Goal: Task Accomplishment & Management: Use online tool/utility

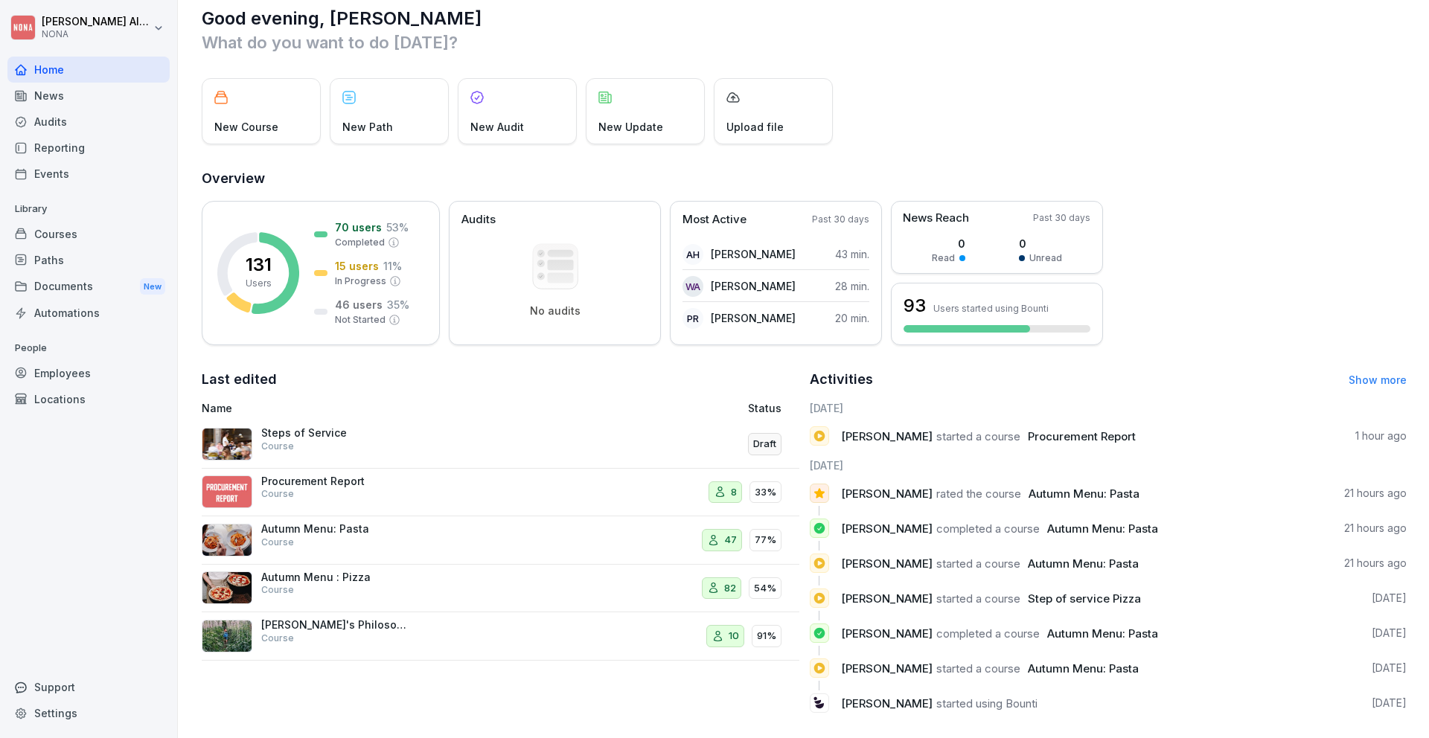
scroll to position [33, 0]
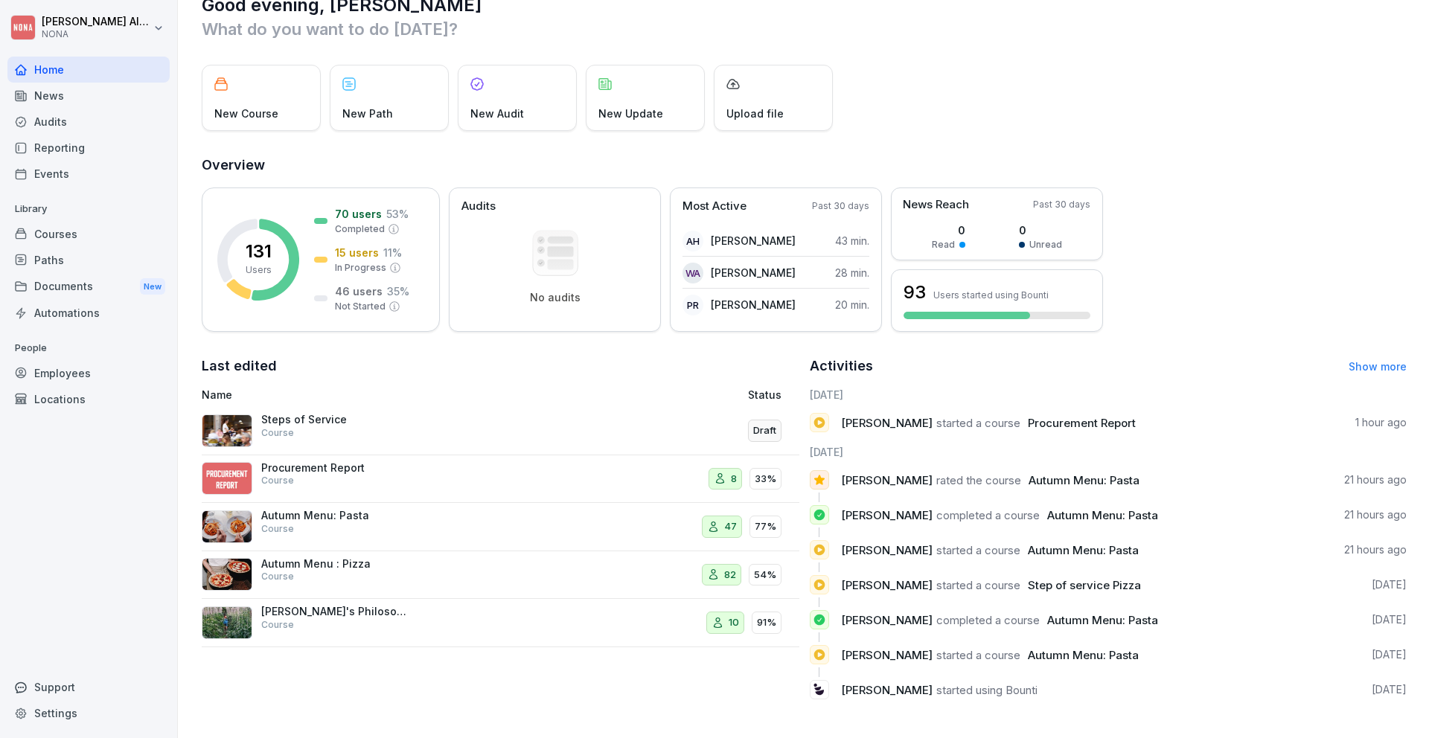
click at [281, 560] on p "Autumn Menu : Pizza" at bounding box center [335, 563] width 149 height 13
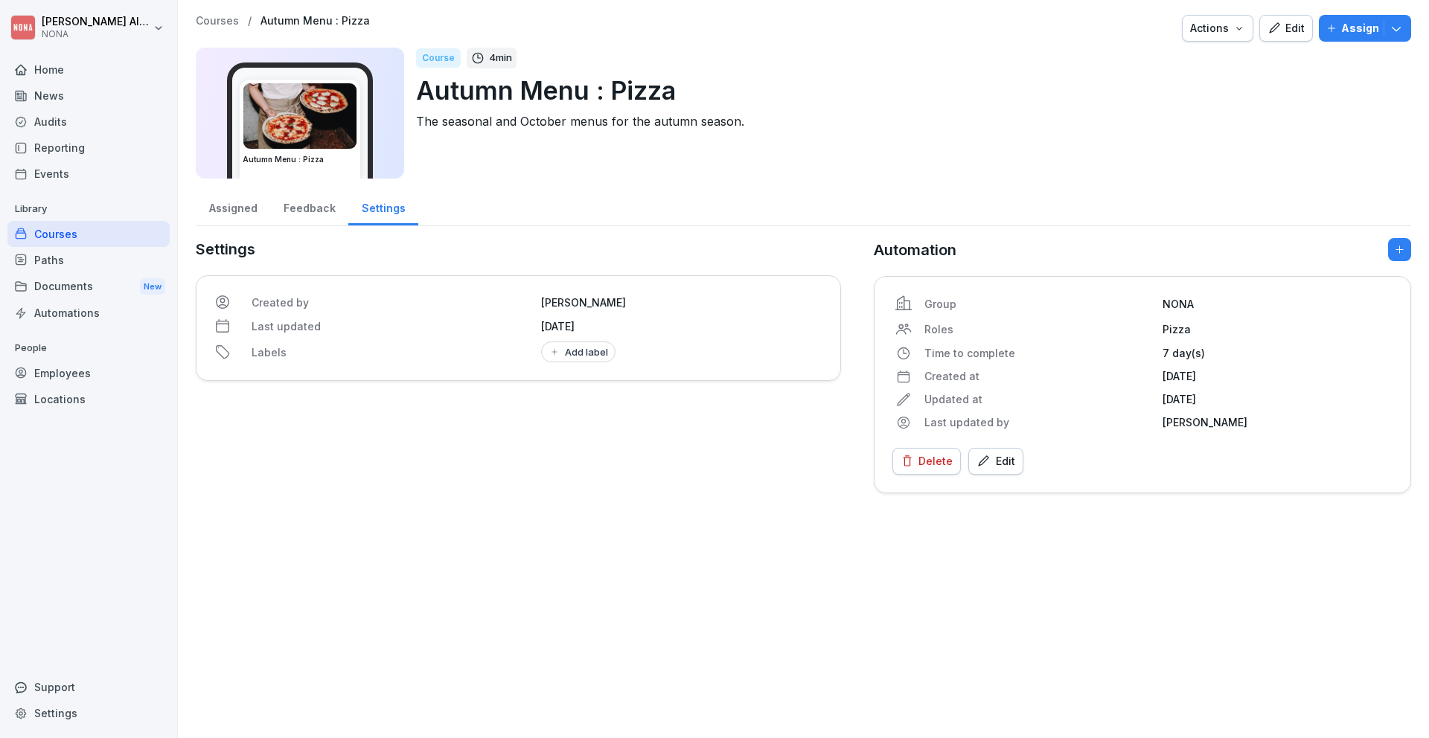
click at [303, 204] on div "Feedback" at bounding box center [309, 207] width 78 height 38
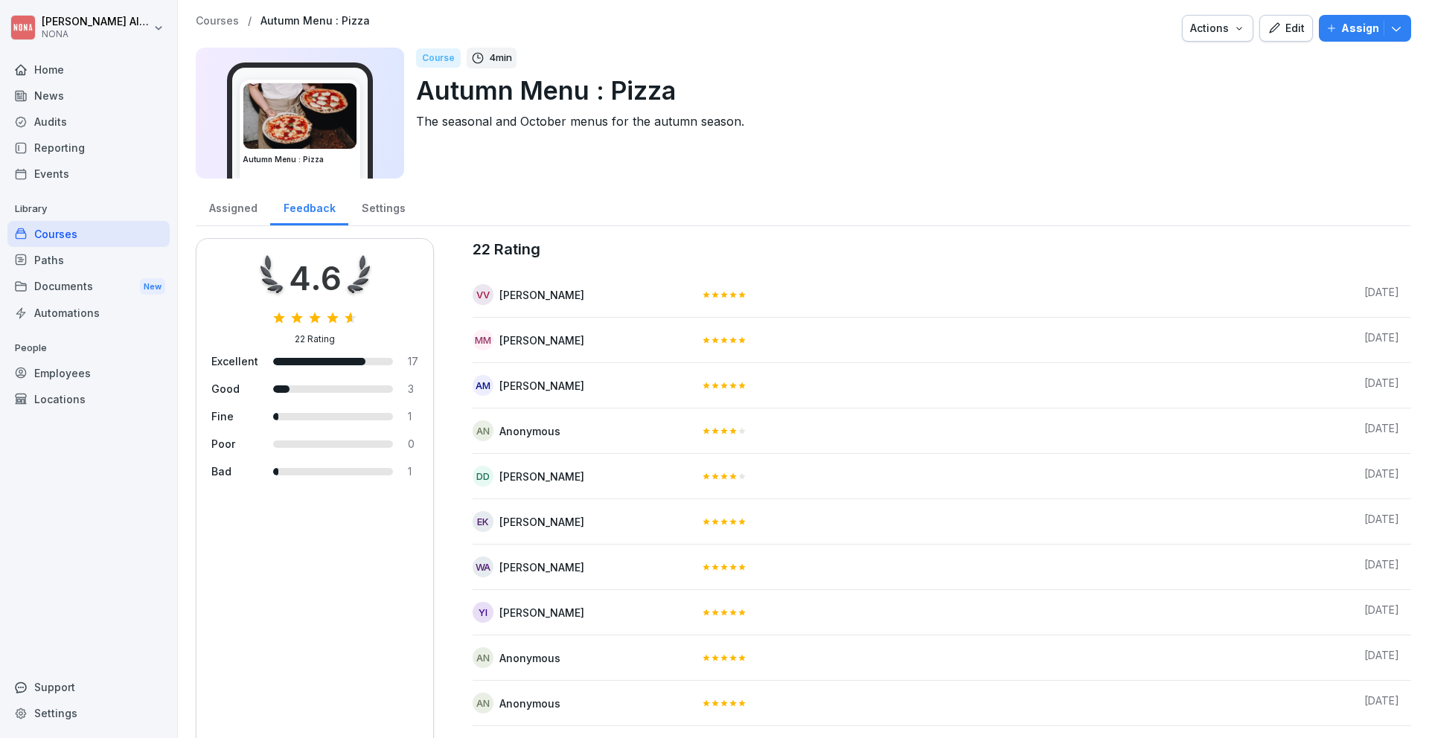
click at [252, 200] on div "Assigned" at bounding box center [233, 207] width 74 height 38
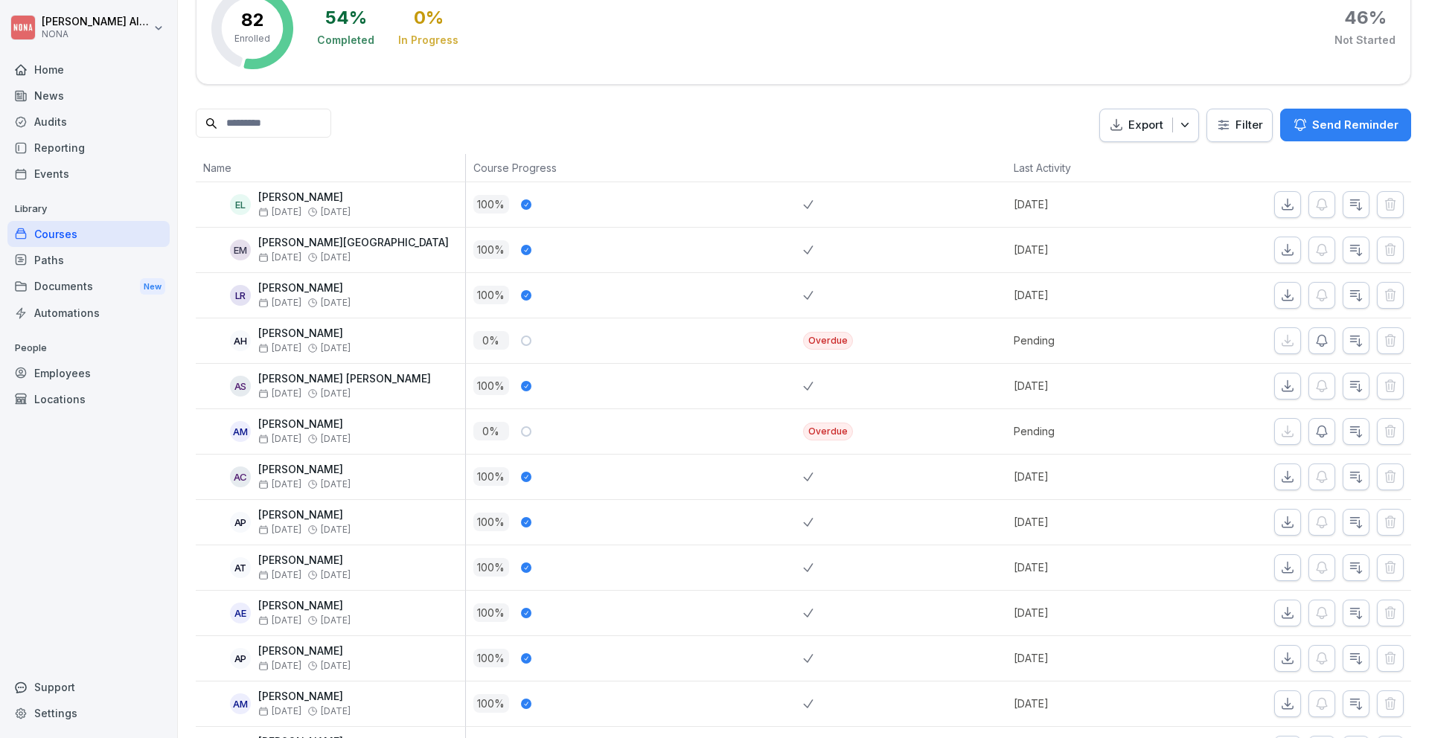
scroll to position [268, 0]
click at [836, 432] on div "Overdue" at bounding box center [828, 430] width 50 height 18
click at [1331, 429] on button "button" at bounding box center [1321, 430] width 27 height 27
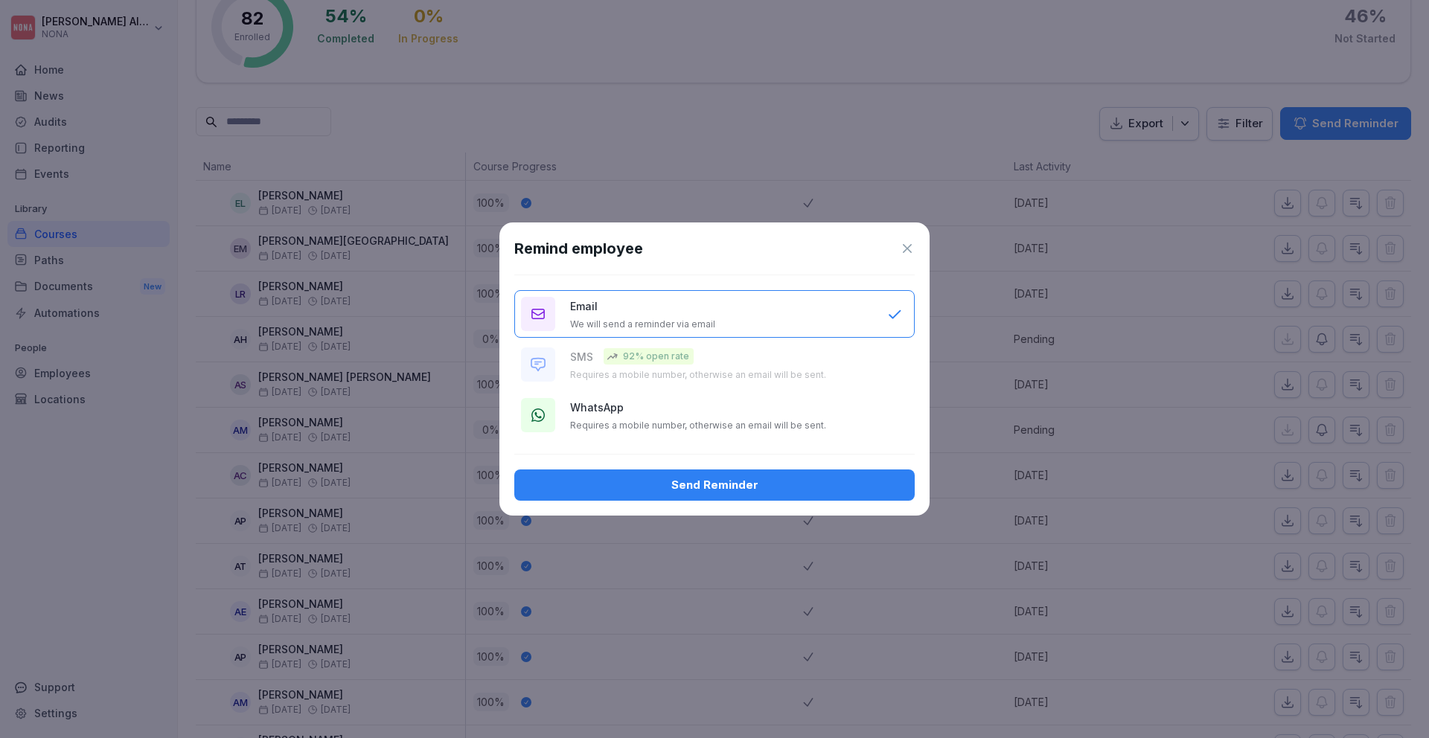
click at [669, 423] on p "Requires a mobile number, otherwise an email will be sent." at bounding box center [698, 426] width 256 height 12
click at [667, 483] on div "Send Reminder" at bounding box center [714, 485] width 377 height 16
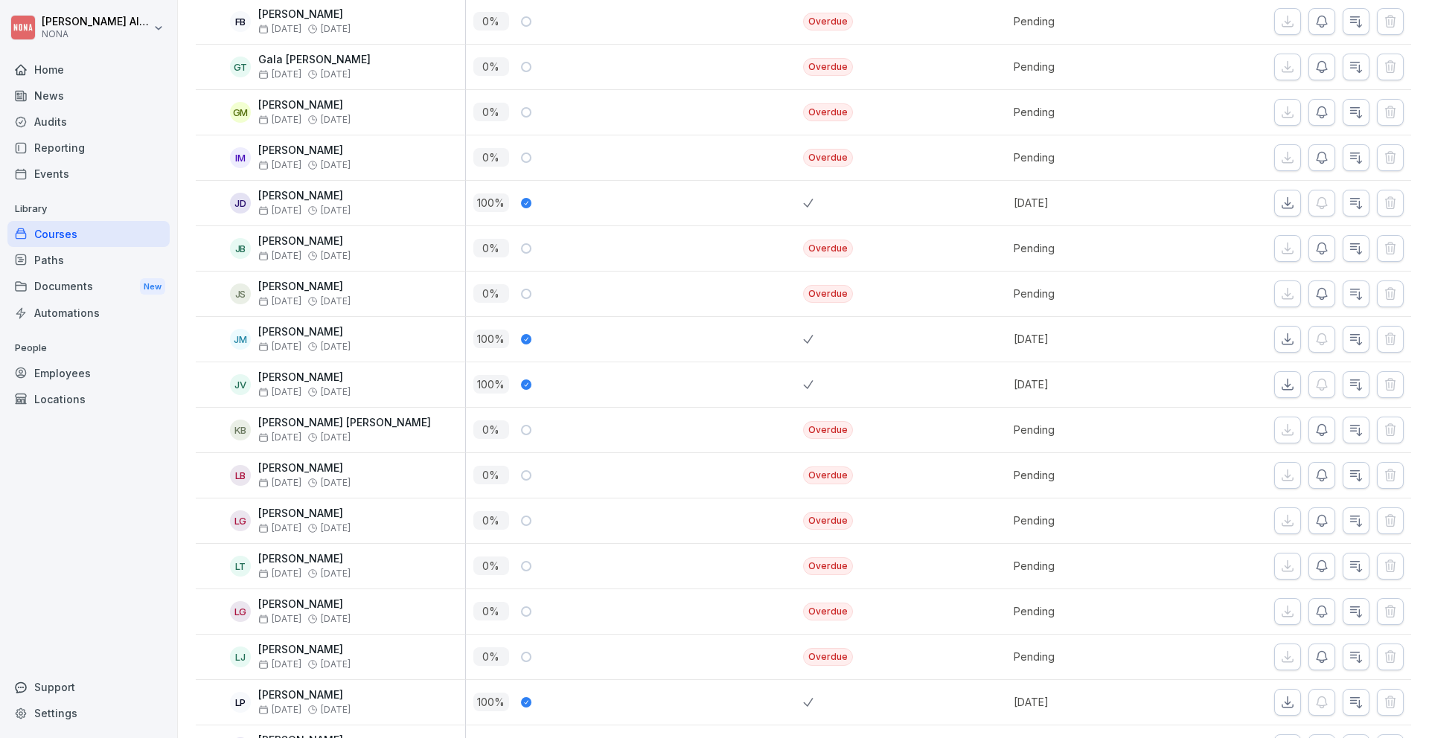
scroll to position [1775, 0]
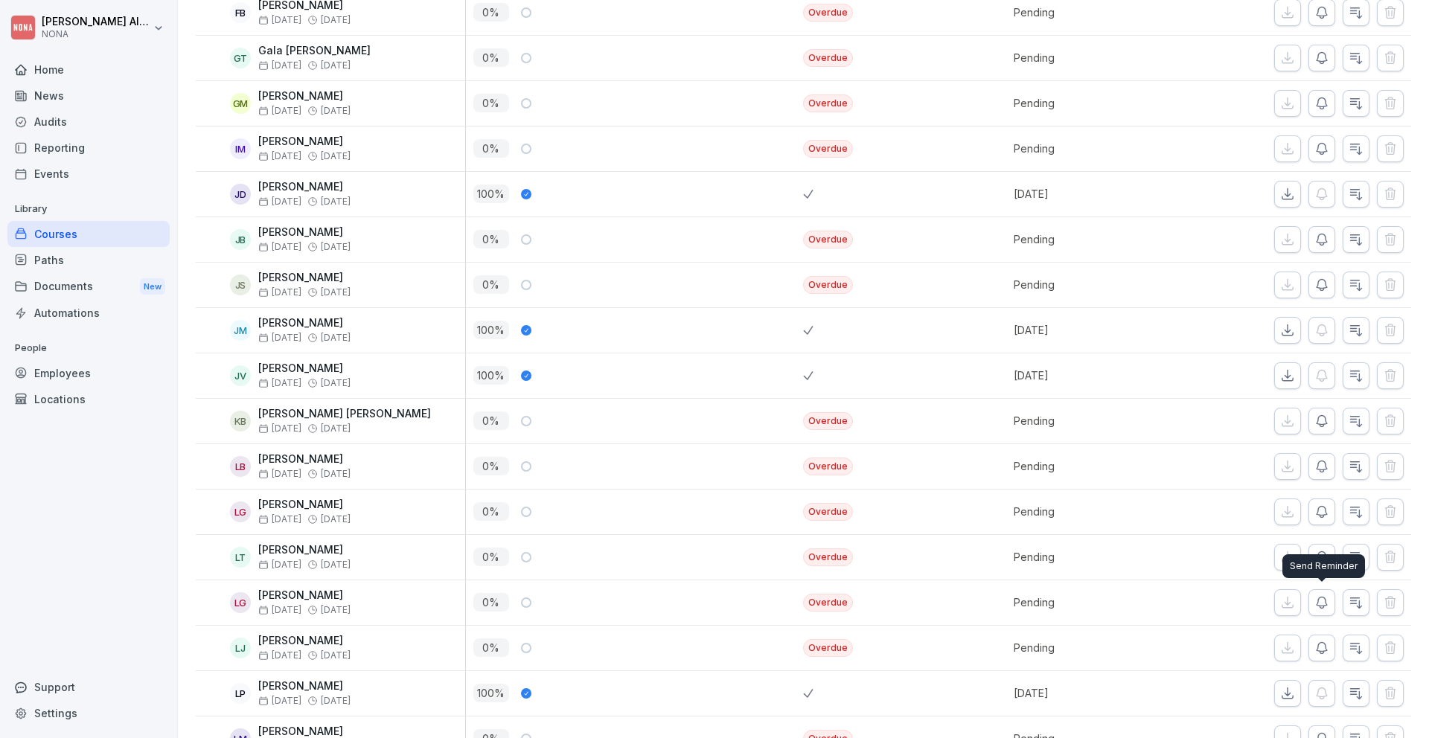
click at [1322, 604] on icon "button" at bounding box center [1321, 602] width 15 height 15
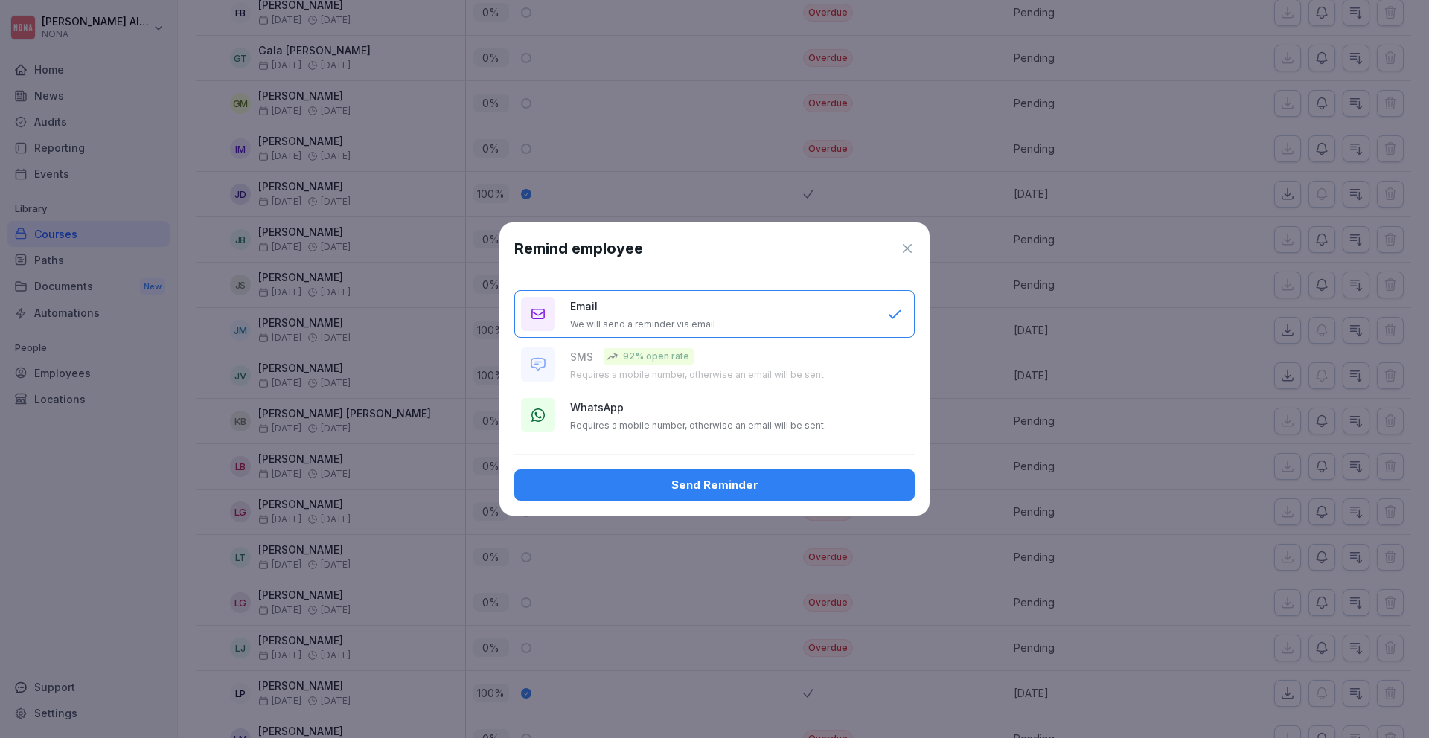
click at [749, 401] on div "WhatsApp Requires a mobile number, otherwise an email will be sent." at bounding box center [721, 416] width 302 height 32
click at [729, 488] on div "Send Reminder" at bounding box center [714, 485] width 377 height 16
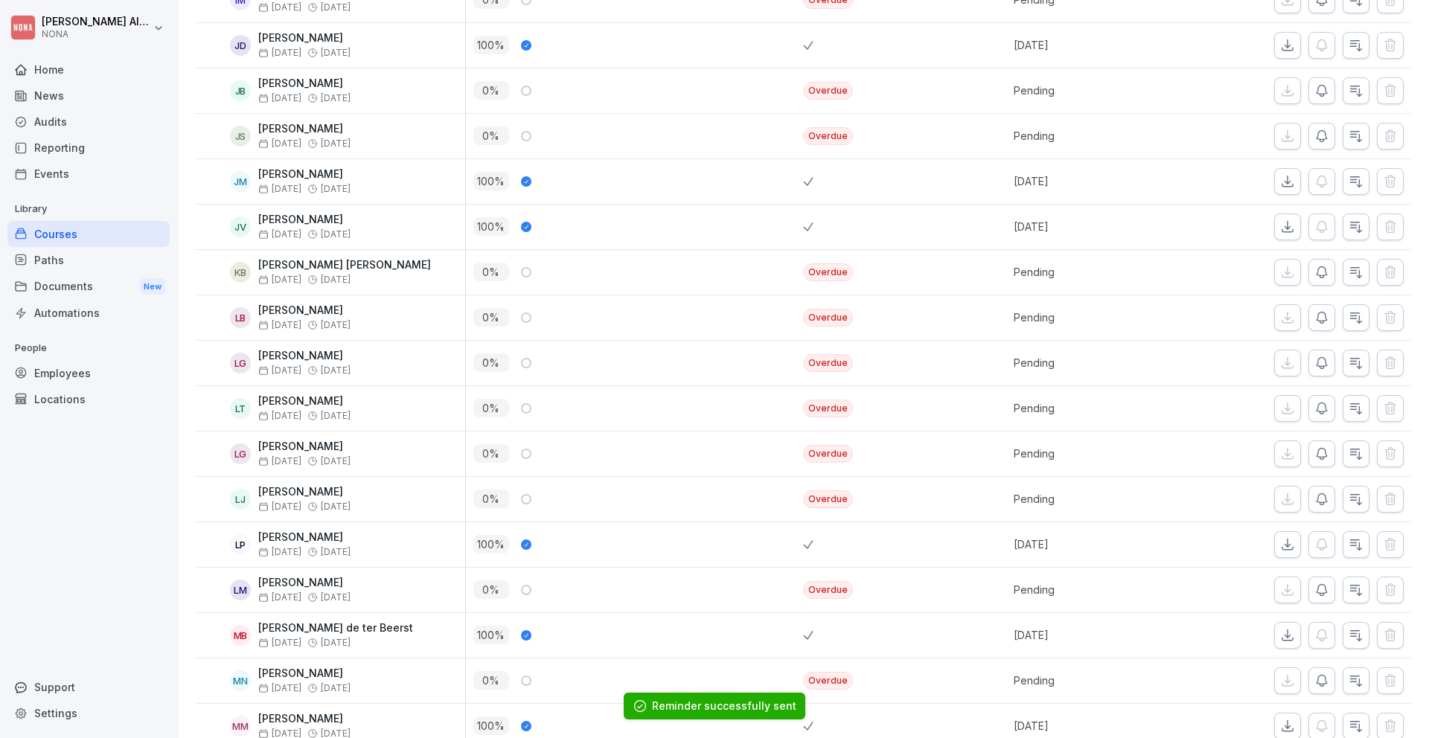
scroll to position [1925, 0]
click at [1324, 595] on icon "button" at bounding box center [1321, 589] width 15 height 15
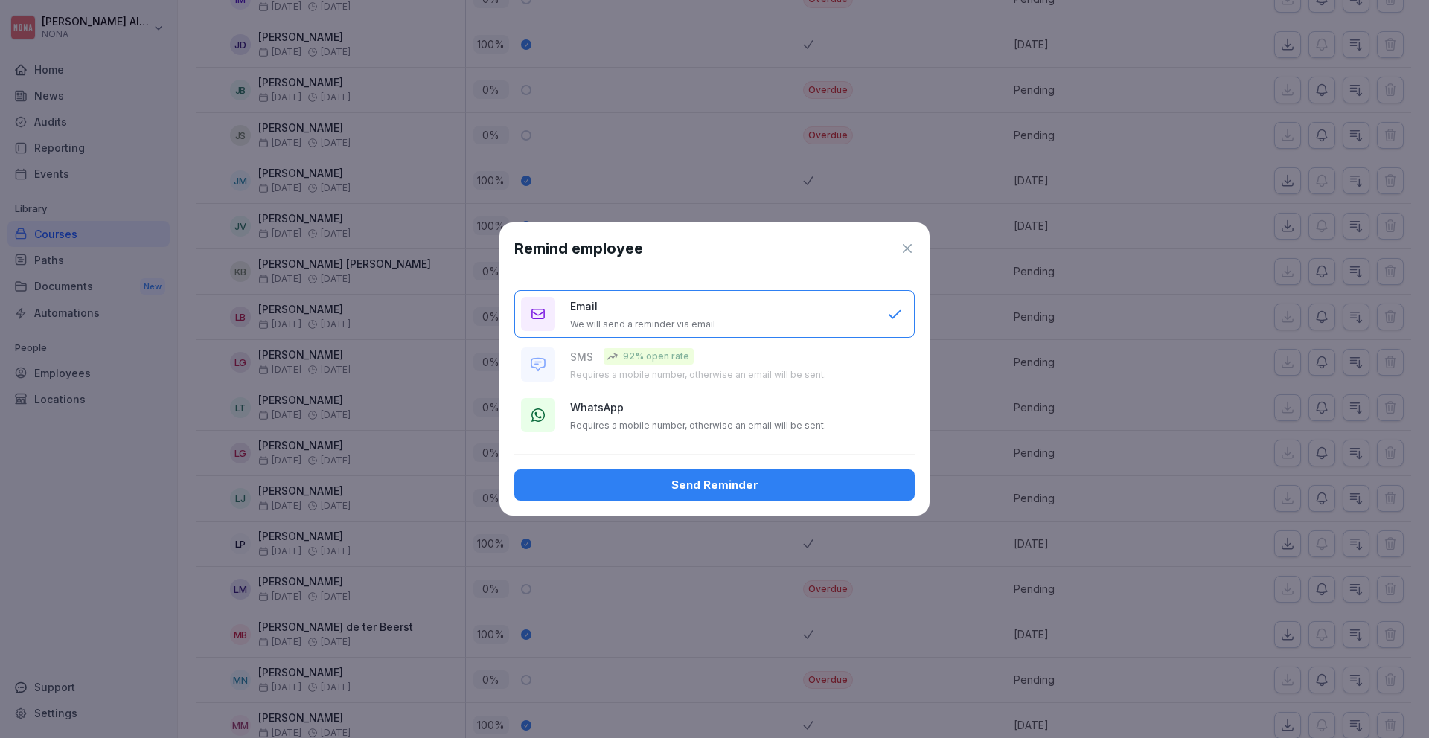
click at [758, 412] on div "WhatsApp Requires a mobile number, otherwise an email will be sent." at bounding box center [721, 416] width 302 height 32
click at [726, 489] on div "Send Reminder" at bounding box center [714, 485] width 377 height 16
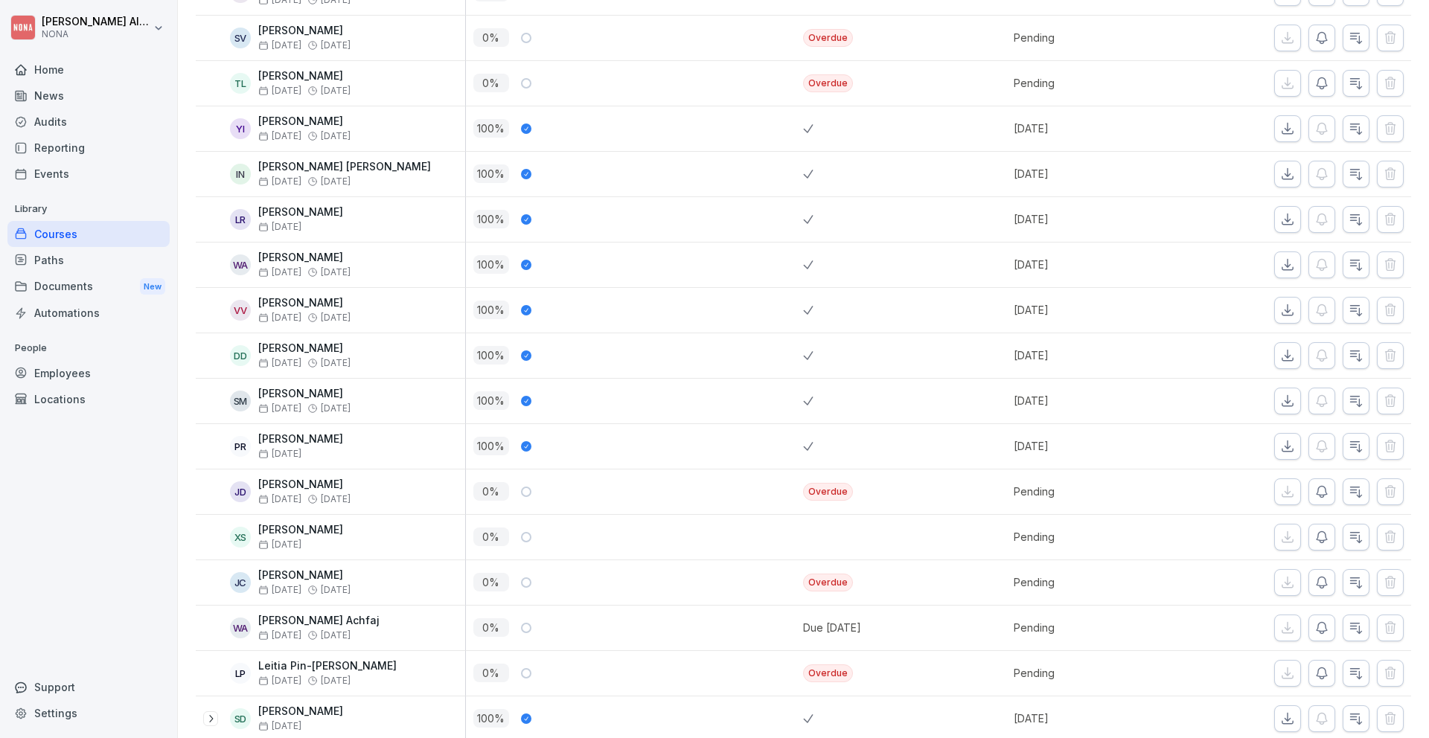
scroll to position [3294, 0]
click at [1322, 584] on icon "button" at bounding box center [1321, 582] width 15 height 15
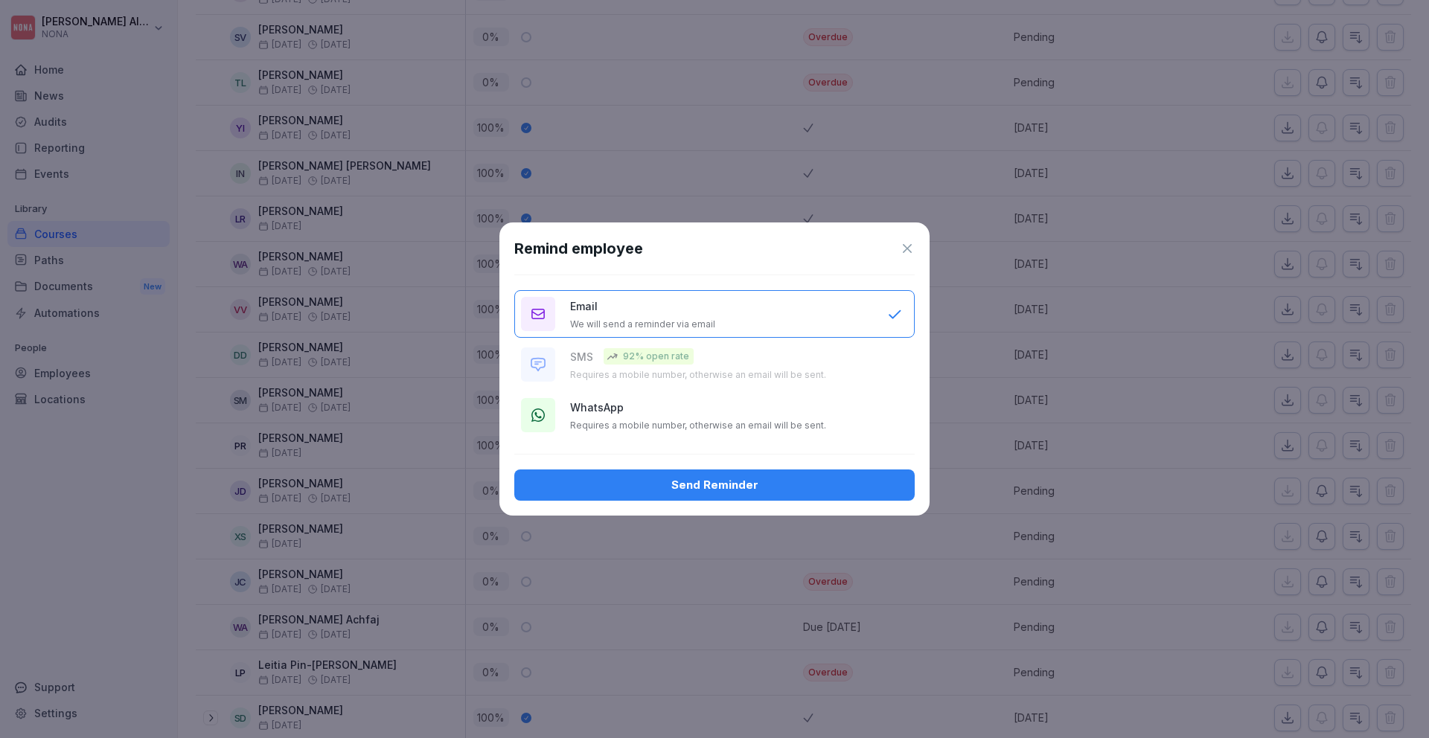
click at [753, 415] on div "WhatsApp Requires a mobile number, otherwise an email will be sent." at bounding box center [721, 416] width 302 height 32
click at [720, 502] on div "Remind employee Email We will send a reminder via email SMS 92% open rate Requi…" at bounding box center [714, 369] width 430 height 293
click at [720, 485] on div "Send Reminder" at bounding box center [714, 485] width 377 height 16
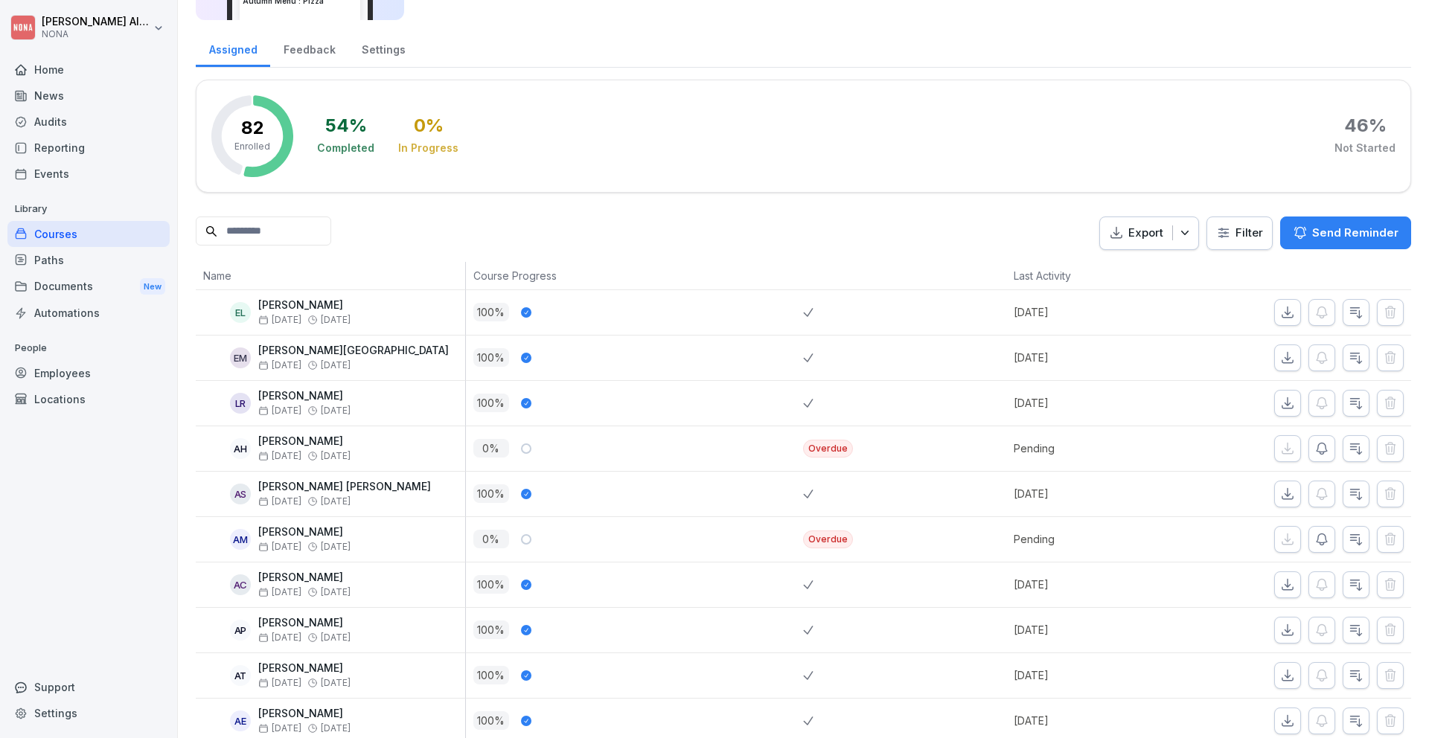
scroll to position [0, 0]
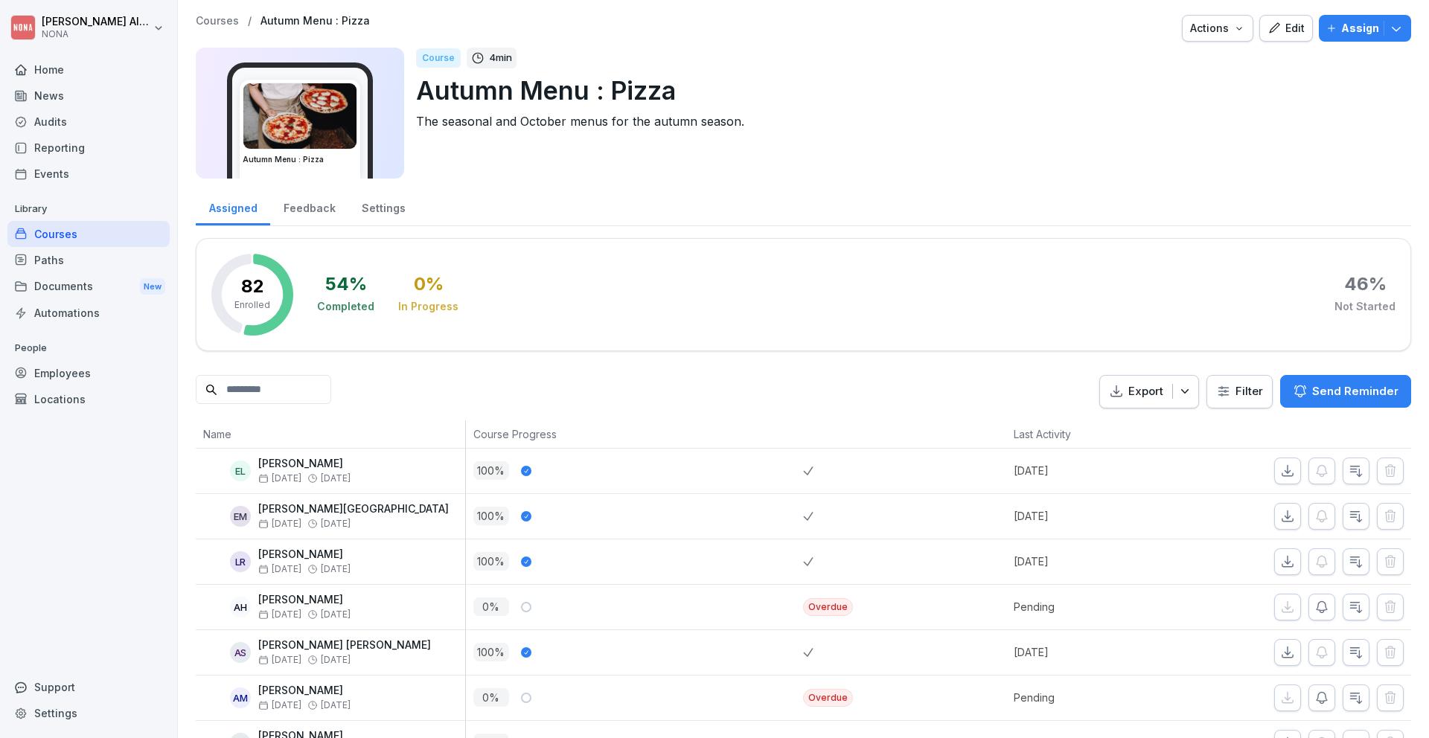
click at [39, 265] on div "Paths" at bounding box center [88, 260] width 162 height 26
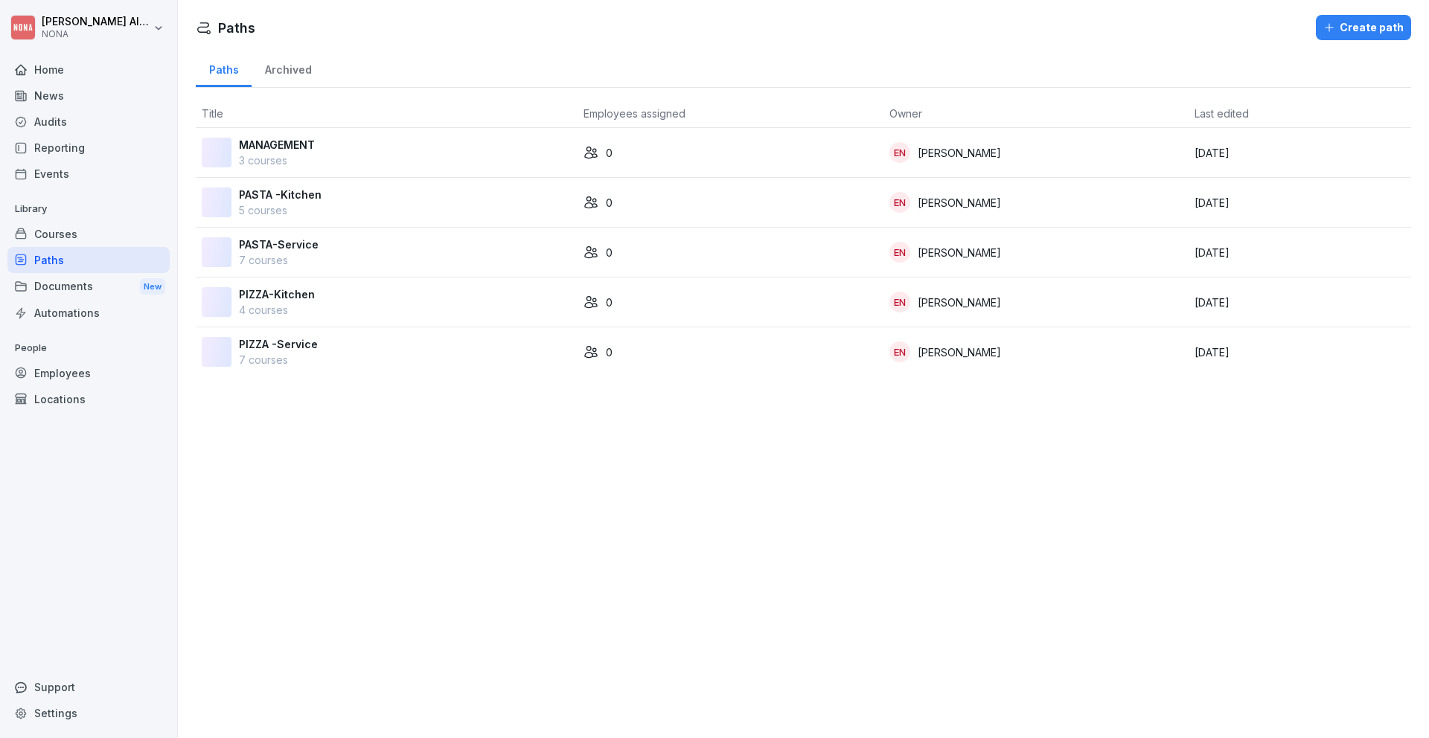
click at [60, 237] on div "Courses" at bounding box center [88, 234] width 162 height 26
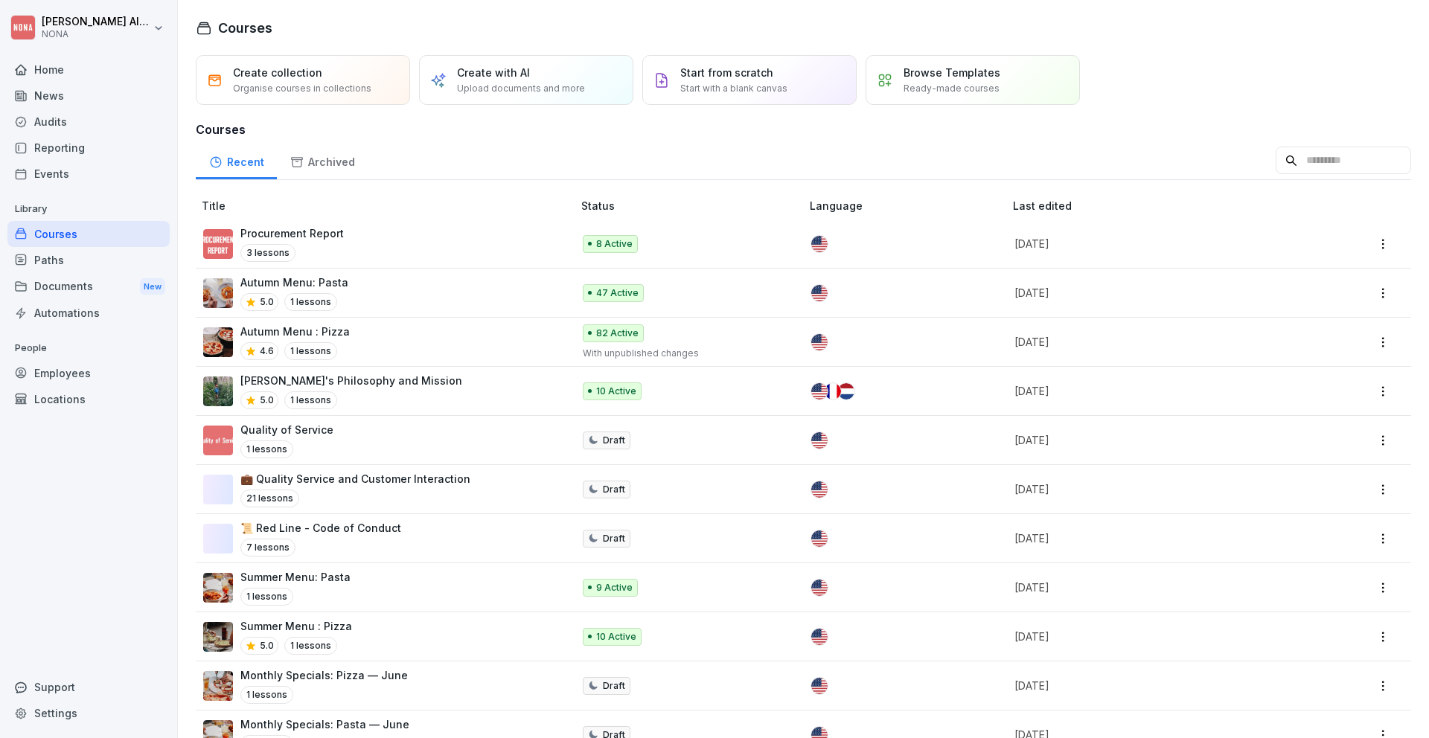
click at [324, 238] on p "Procurement Report" at bounding box center [291, 233] width 103 height 16
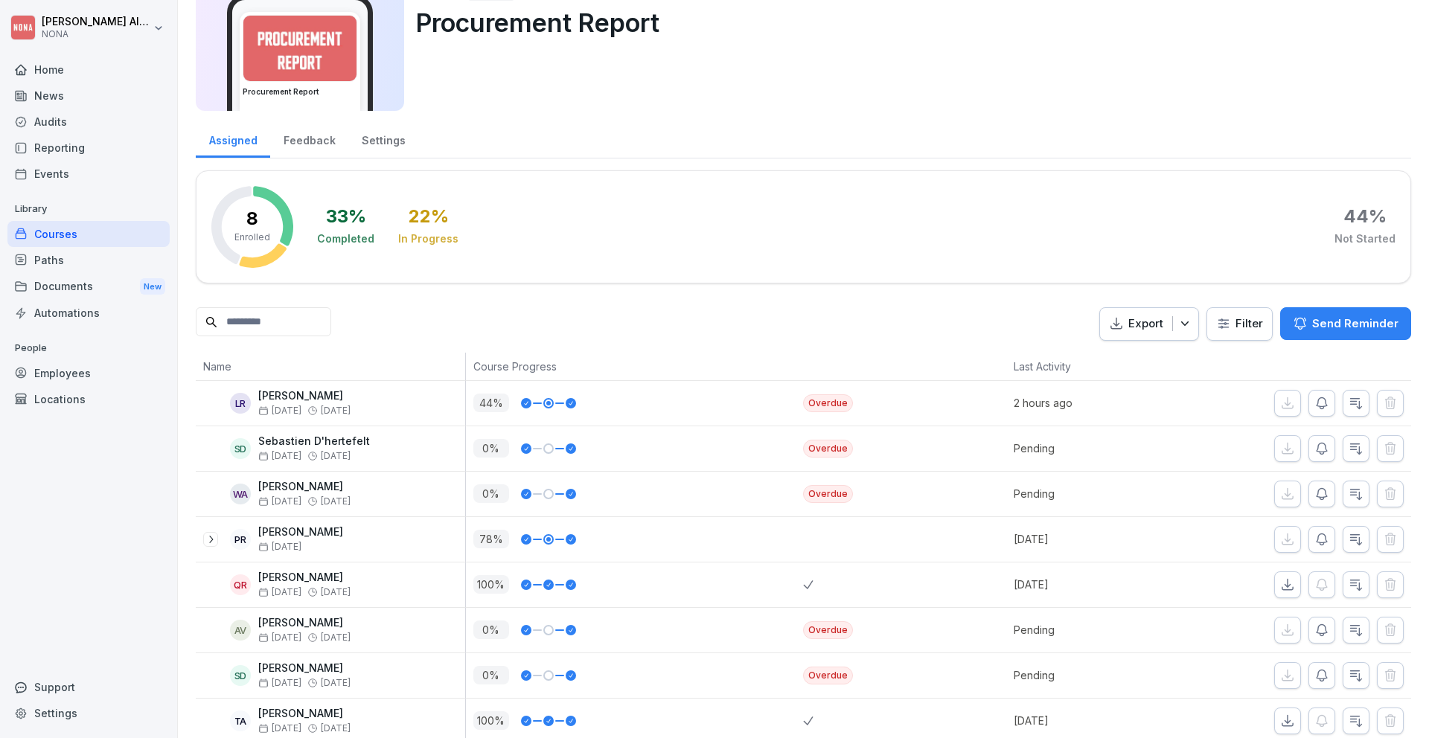
scroll to position [63, 0]
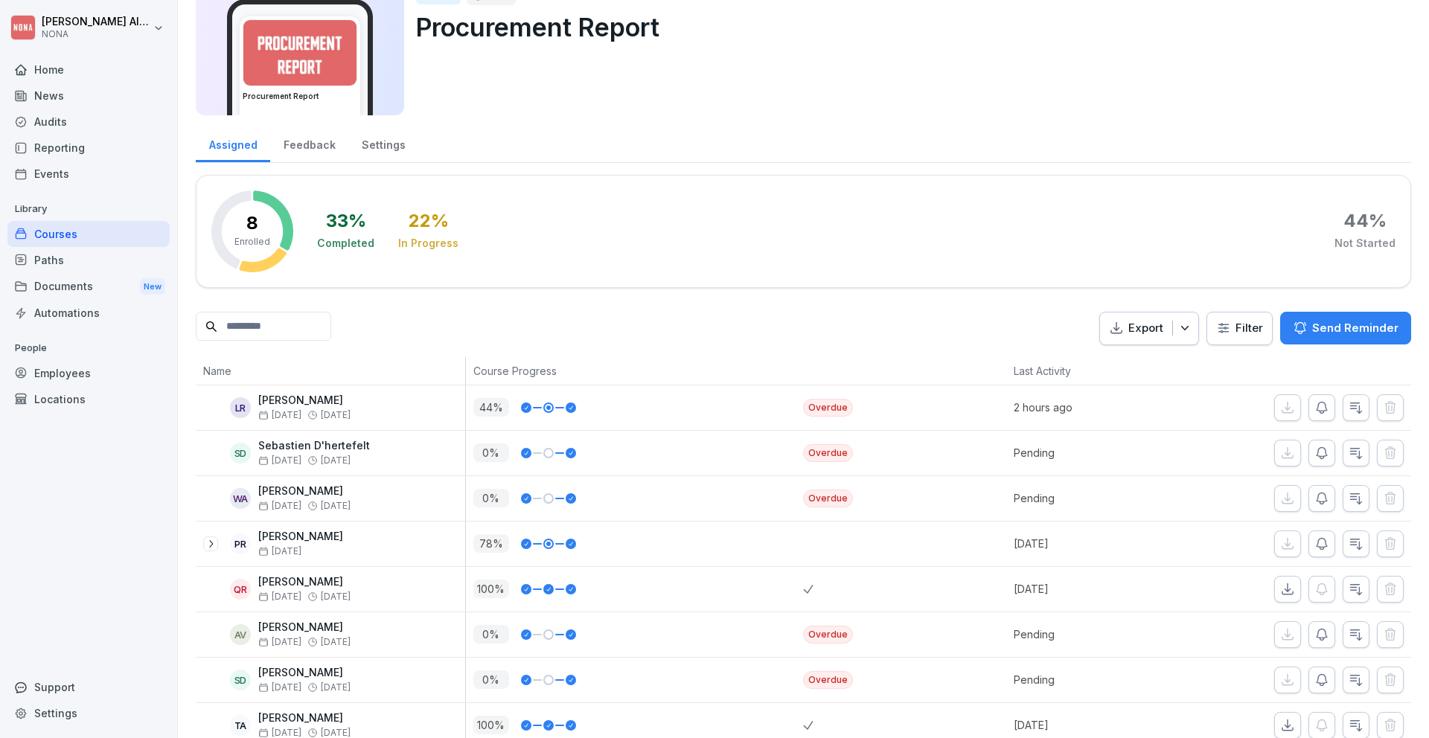
click at [309, 146] on div "Feedback" at bounding box center [309, 143] width 78 height 38
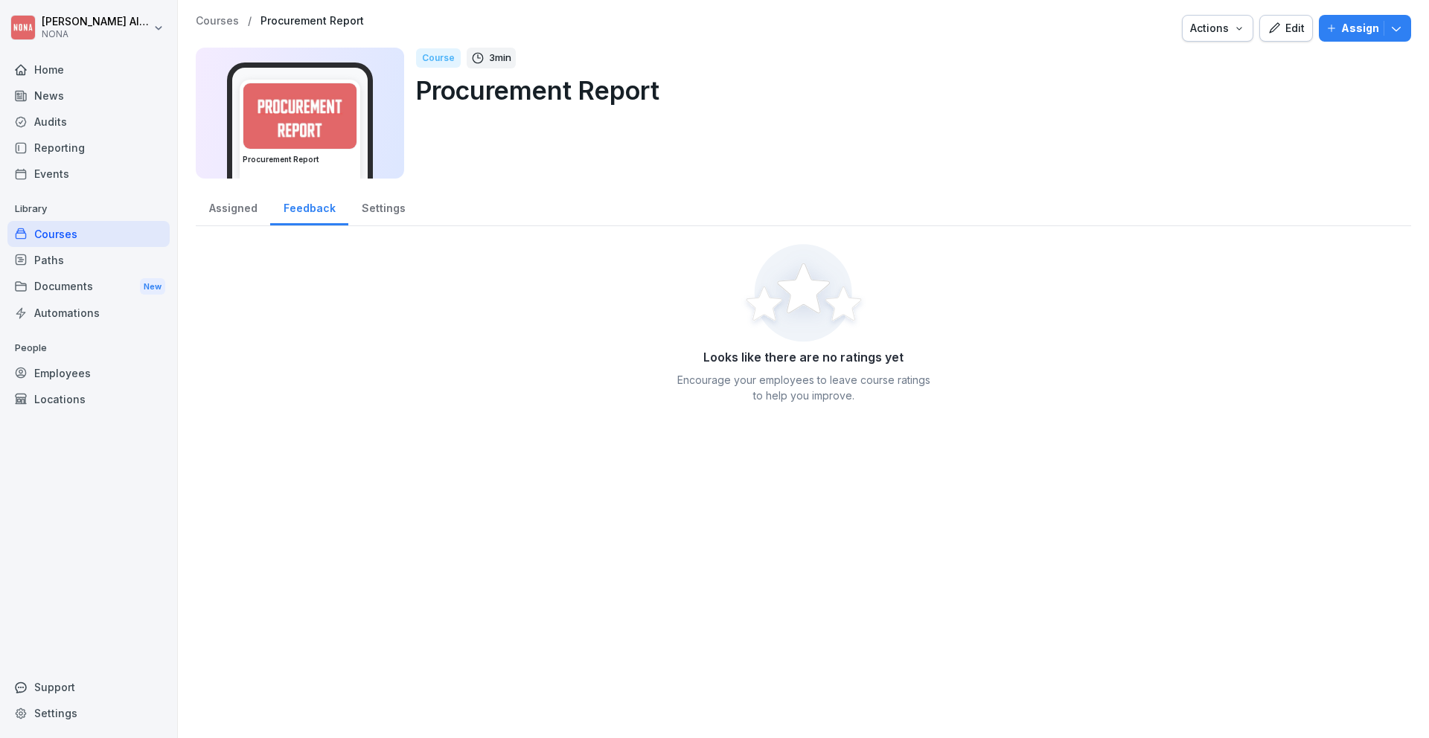
click at [39, 258] on div "Paths" at bounding box center [88, 260] width 162 height 26
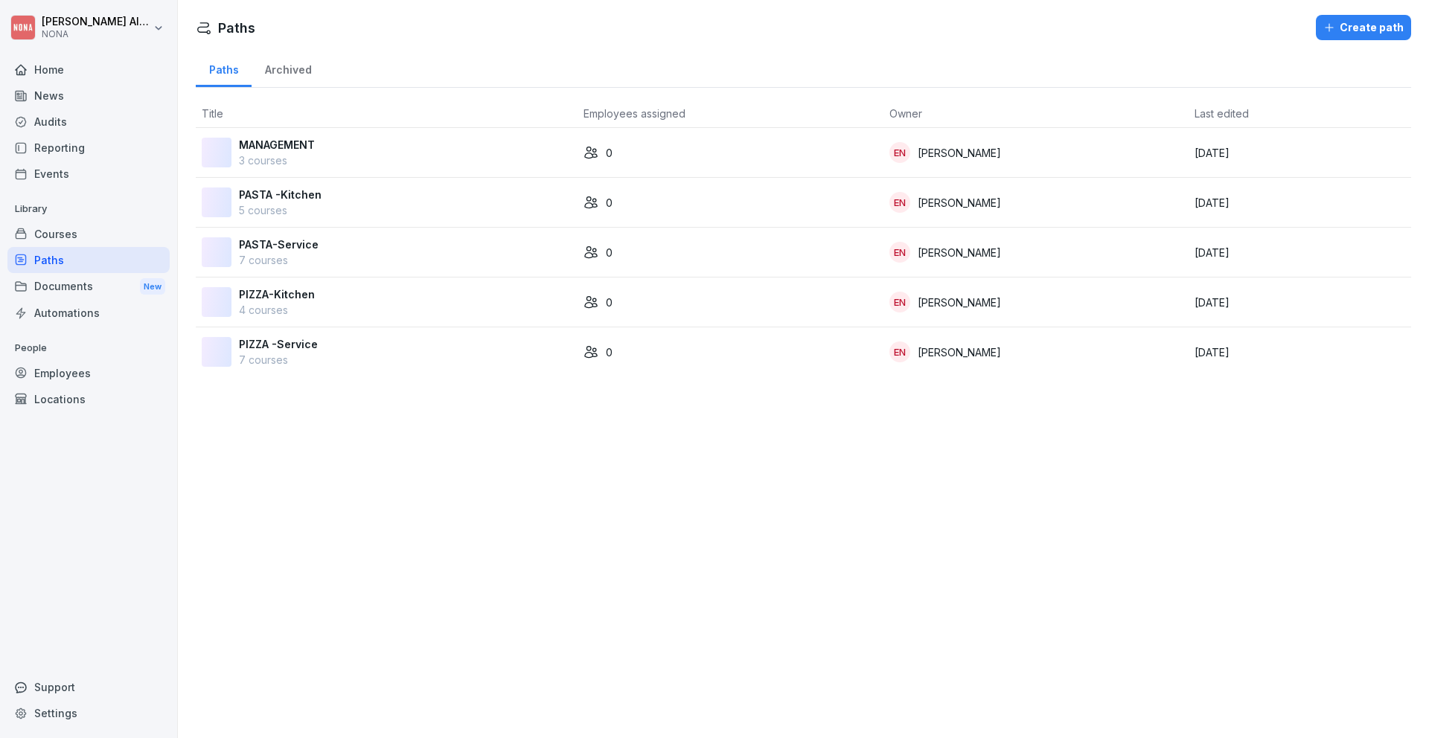
click at [255, 343] on p "PIZZA -Service" at bounding box center [278, 344] width 79 height 16
click at [58, 234] on div "Courses" at bounding box center [88, 234] width 162 height 26
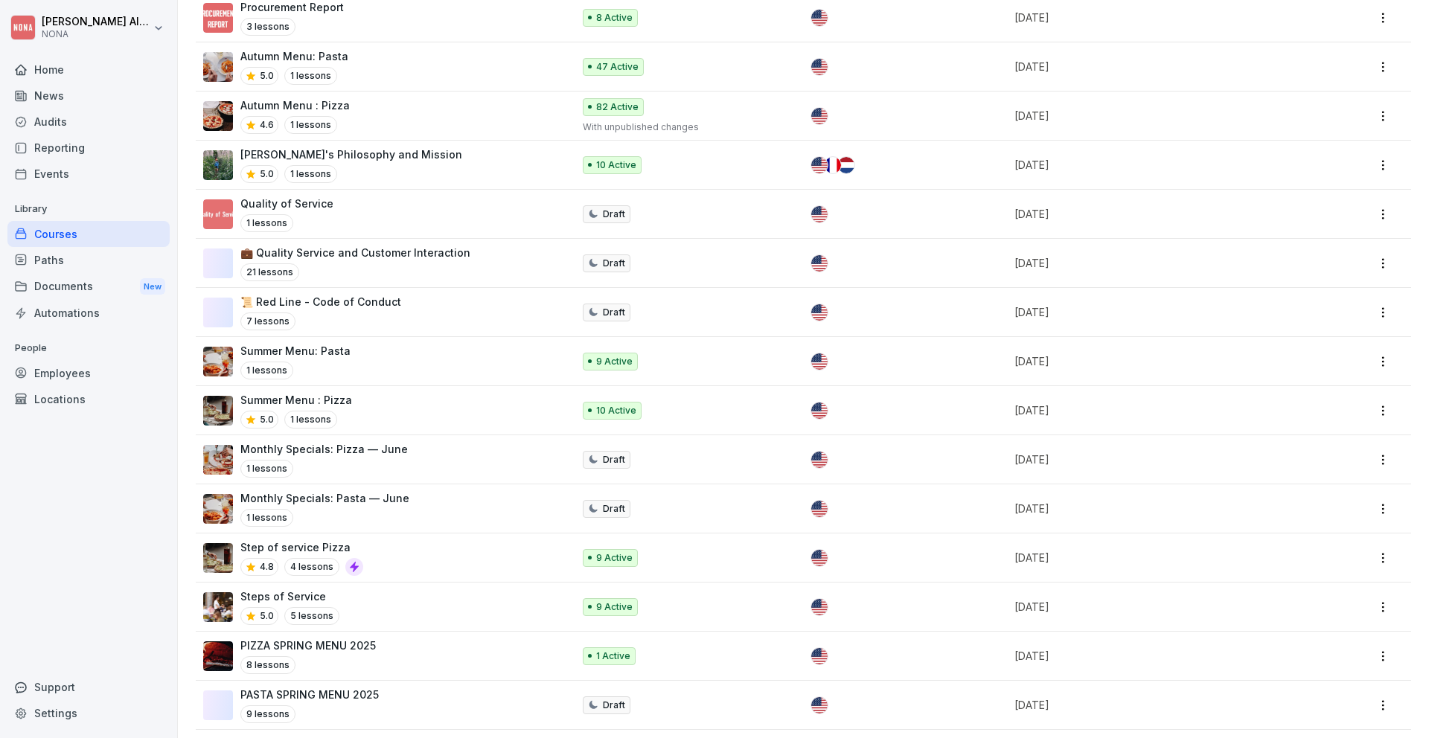
scroll to position [230, 0]
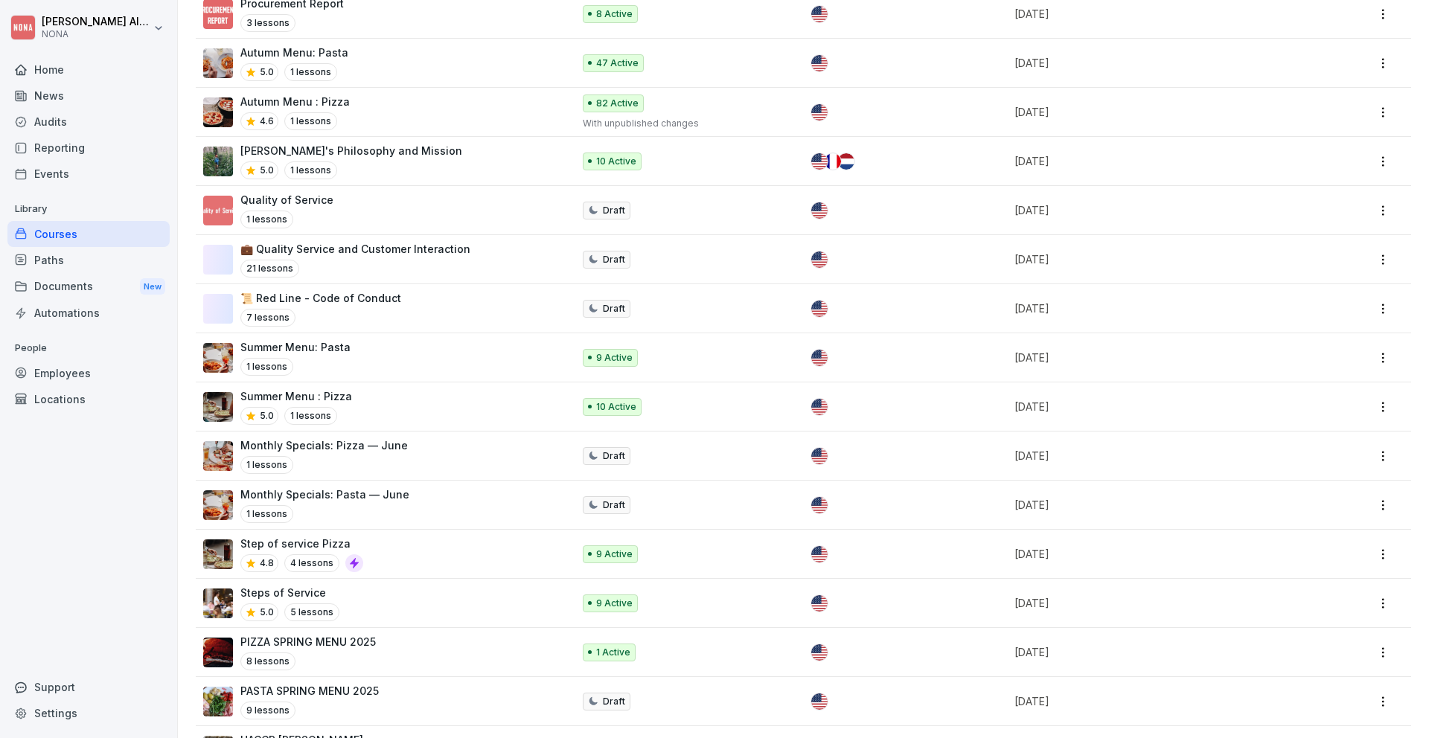
click at [304, 544] on p "Step of service Pizza" at bounding box center [301, 544] width 123 height 16
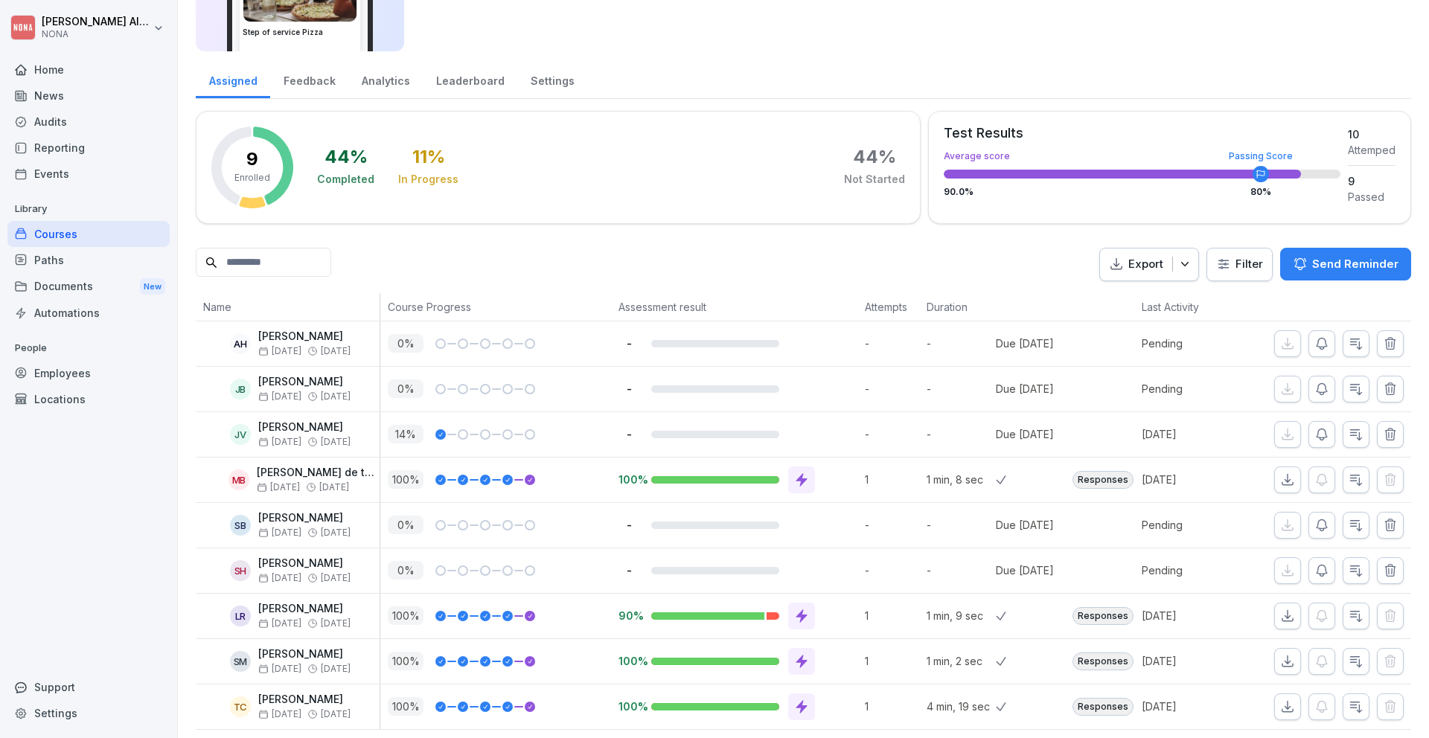
scroll to position [134, 0]
